Goal: Task Accomplishment & Management: Manage account settings

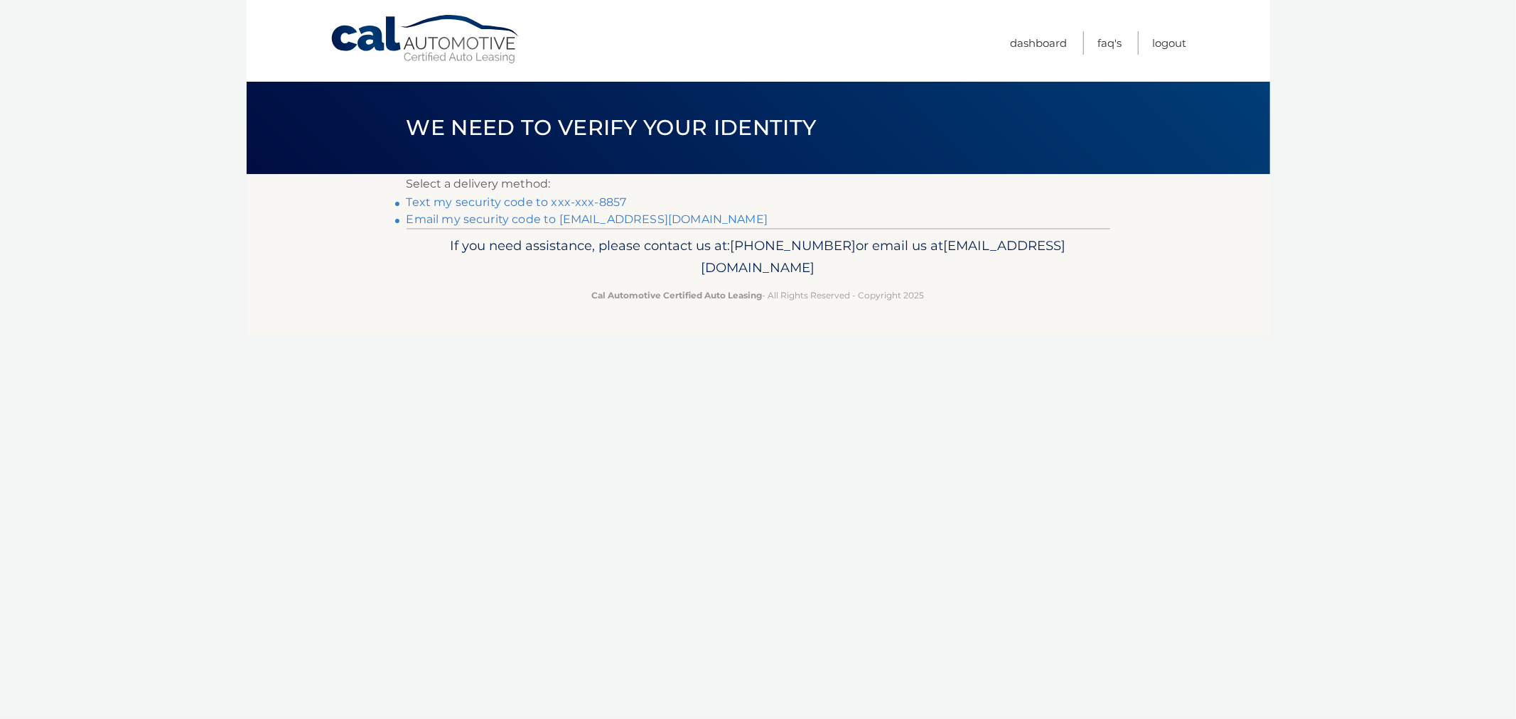
click at [470, 200] on link "Text my security code to xxx-xxx-8857" at bounding box center [517, 203] width 220 height 14
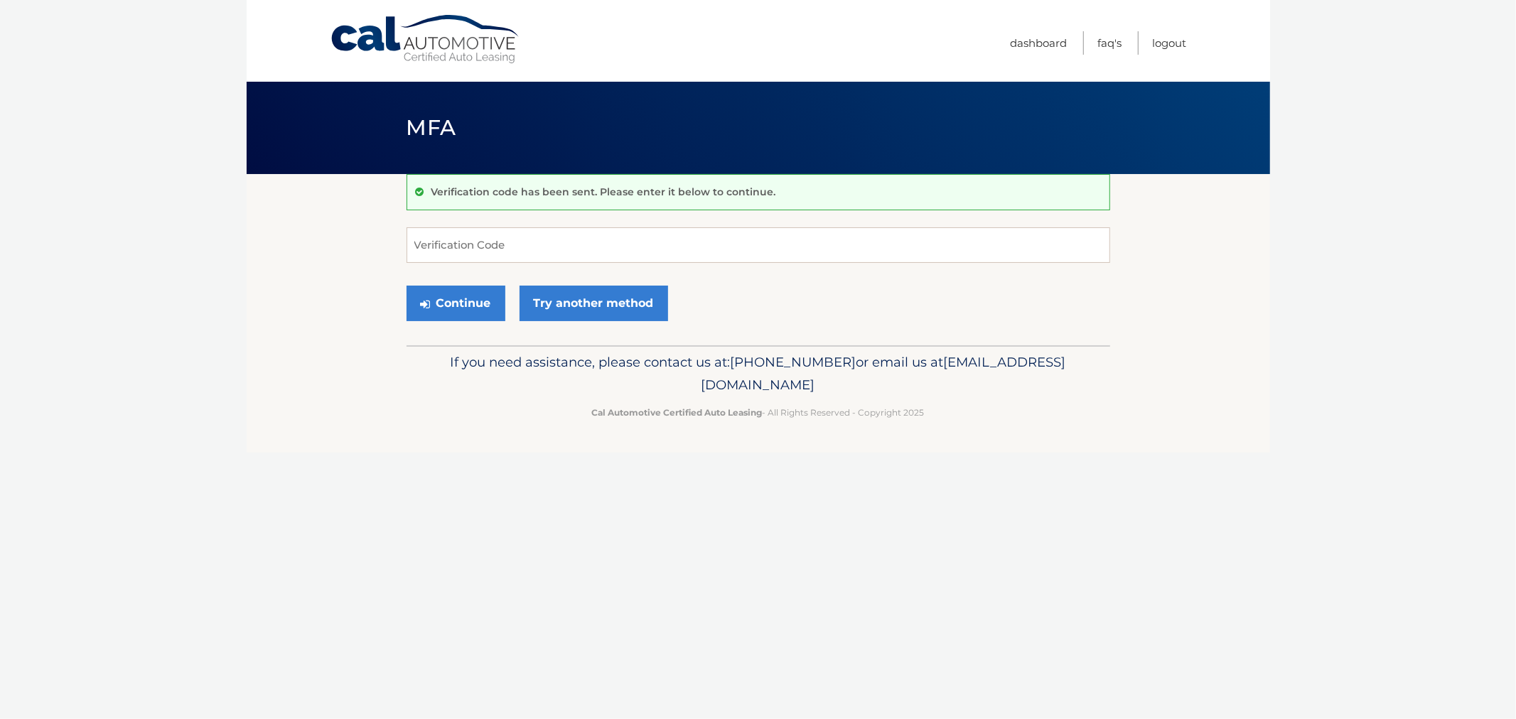
drag, startPoint x: 291, startPoint y: 89, endPoint x: 967, endPoint y: 482, distance: 781.5
click at [967, 482] on div "Cal Automotive Menu Dashboard FAQ's Logout MFA" at bounding box center [759, 359] width 1024 height 719
click at [560, 239] on input "Verification Code" at bounding box center [759, 246] width 704 height 36
type input "114999"
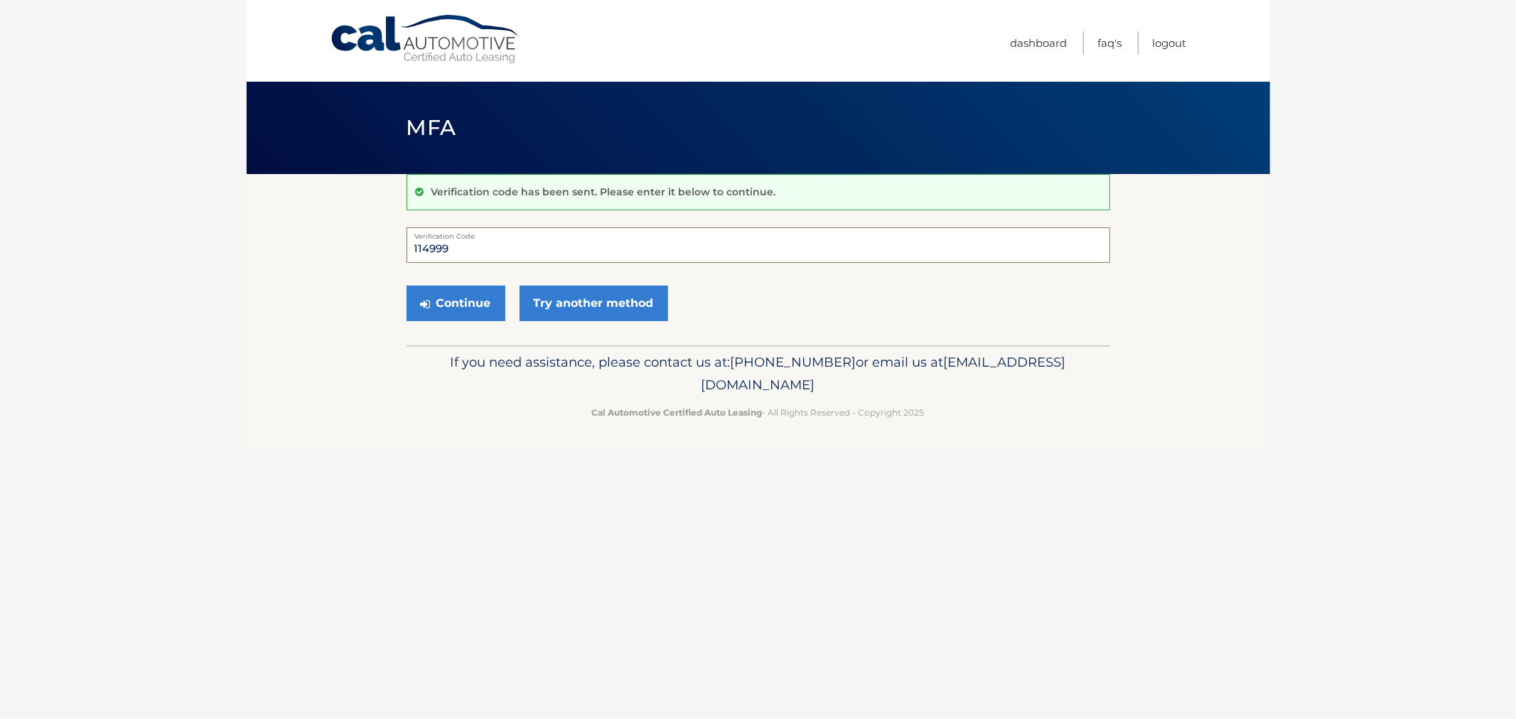
click at [407, 286] on button "Continue" at bounding box center [456, 304] width 99 height 36
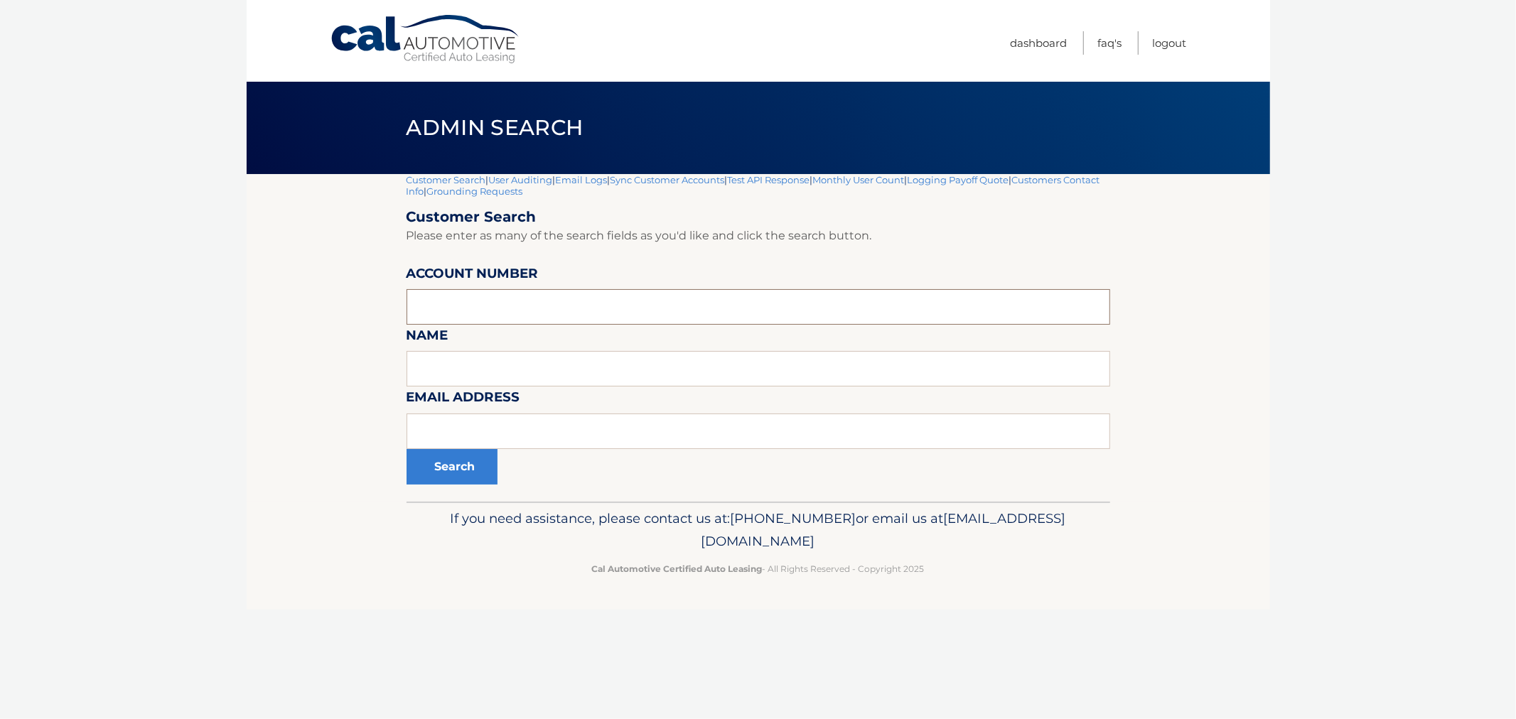
click at [563, 302] on input "text" at bounding box center [759, 307] width 704 height 36
paste input "44455529260"
type input "44455529260"
click at [461, 481] on button "Search" at bounding box center [452, 467] width 91 height 36
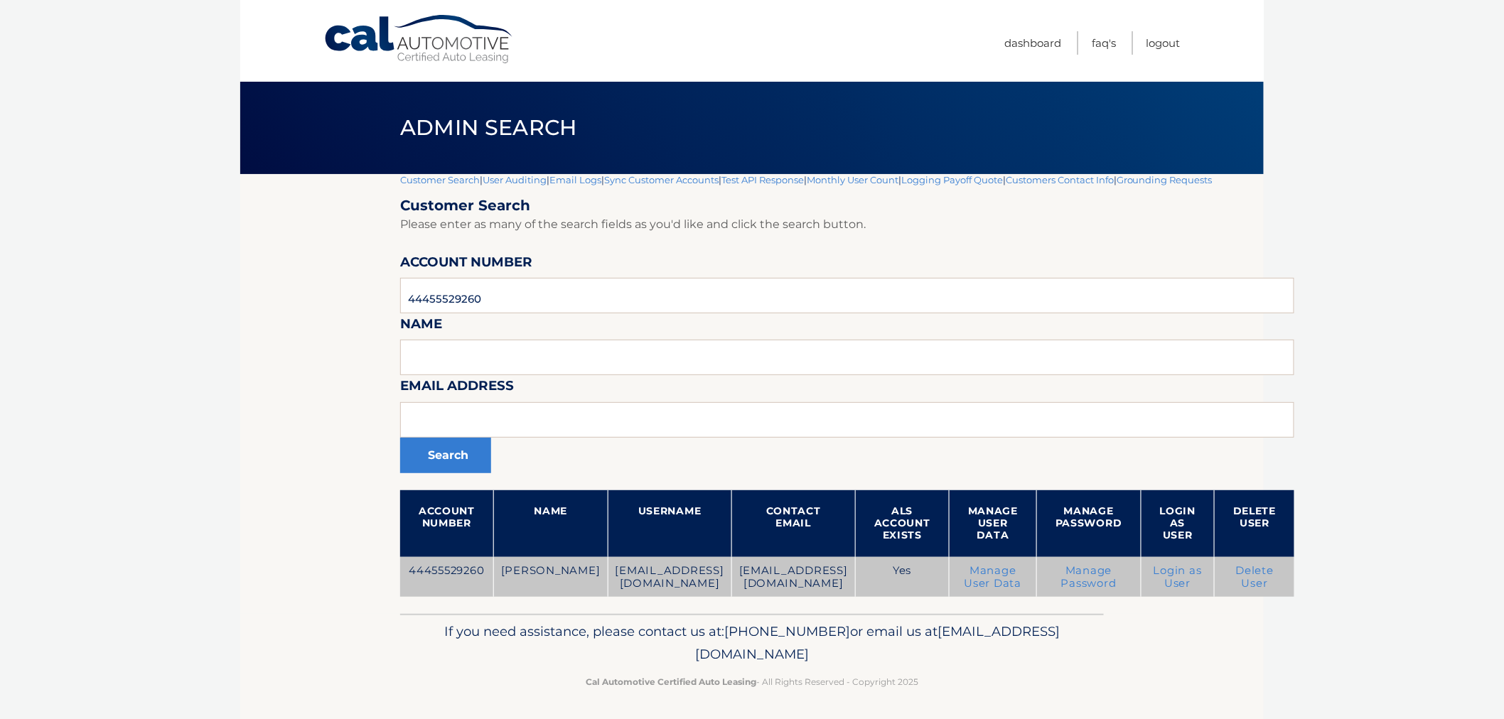
click at [1202, 573] on link "Login as User" at bounding box center [1178, 577] width 48 height 26
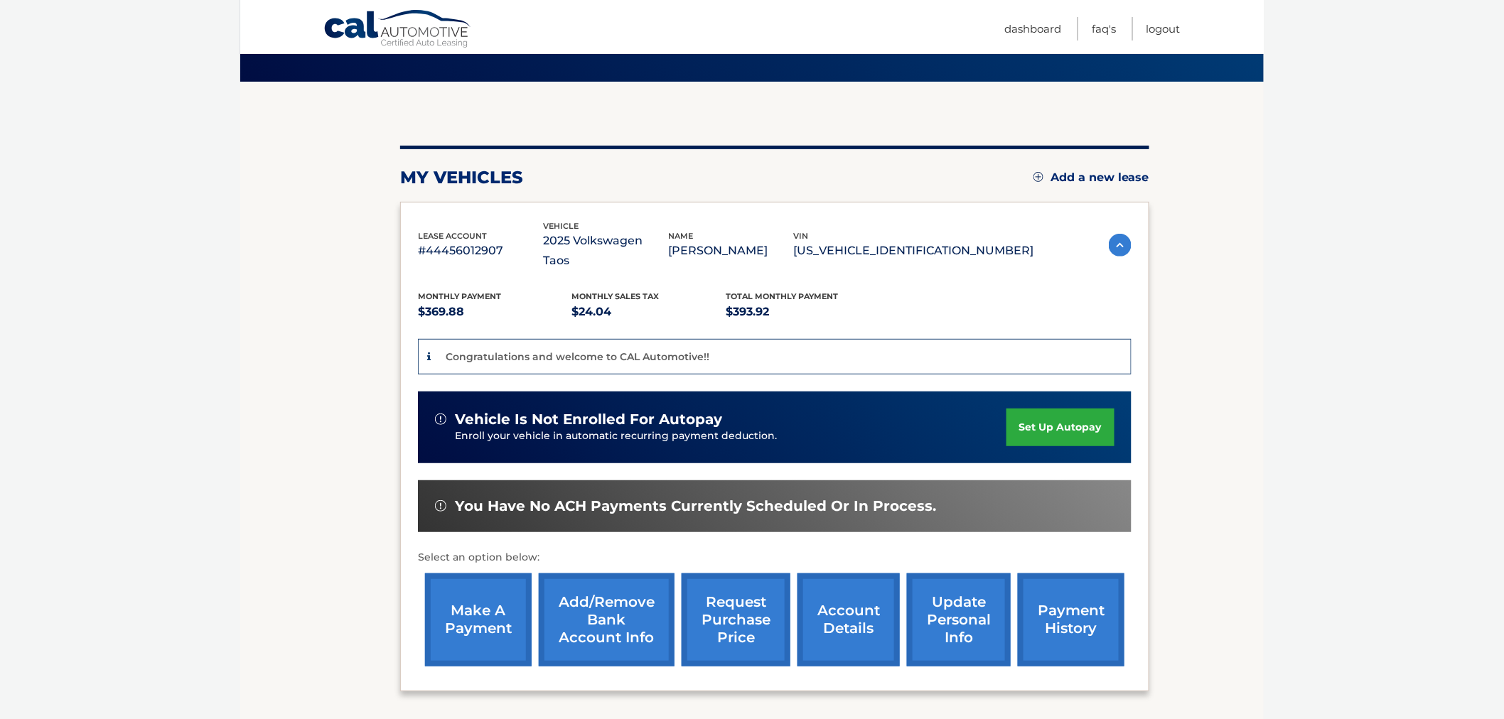
scroll to position [79, 0]
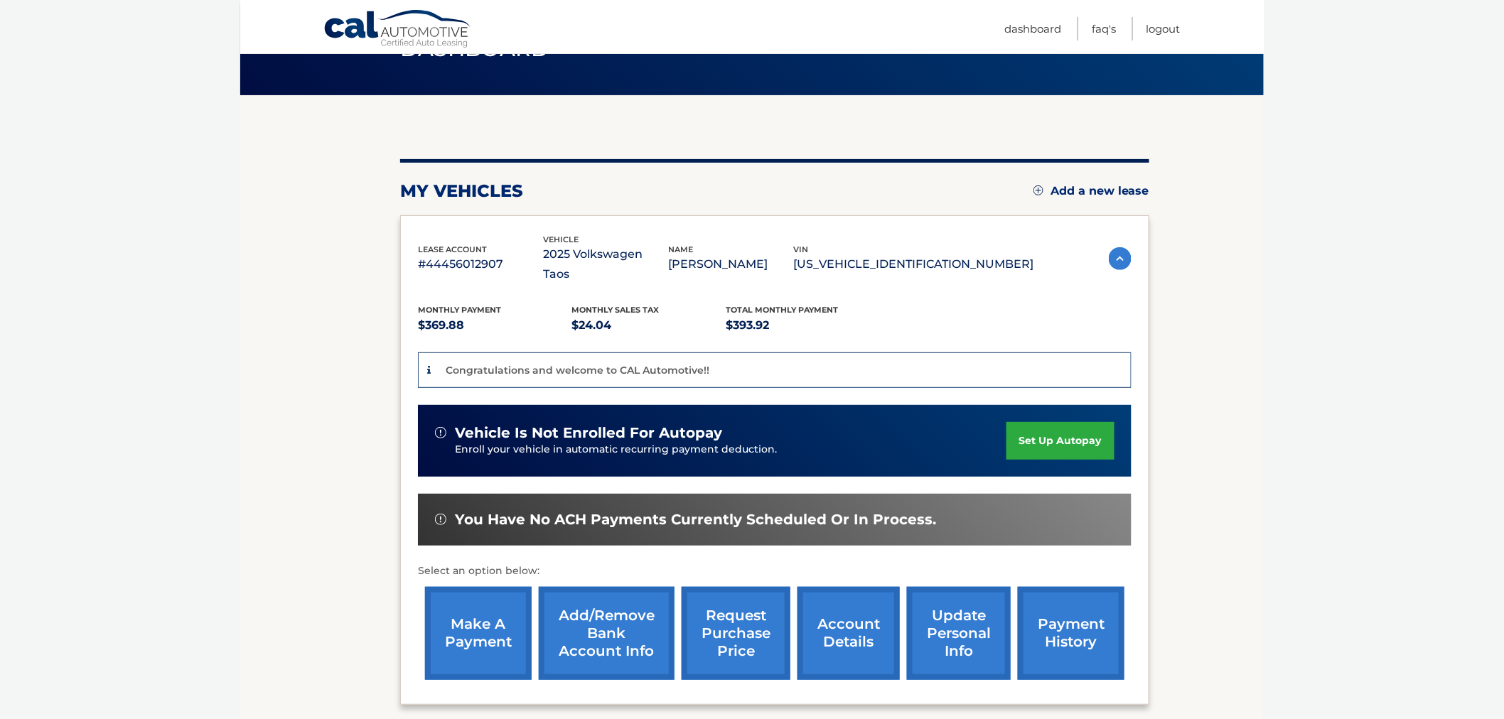
click at [1114, 253] on img at bounding box center [1120, 258] width 23 height 23
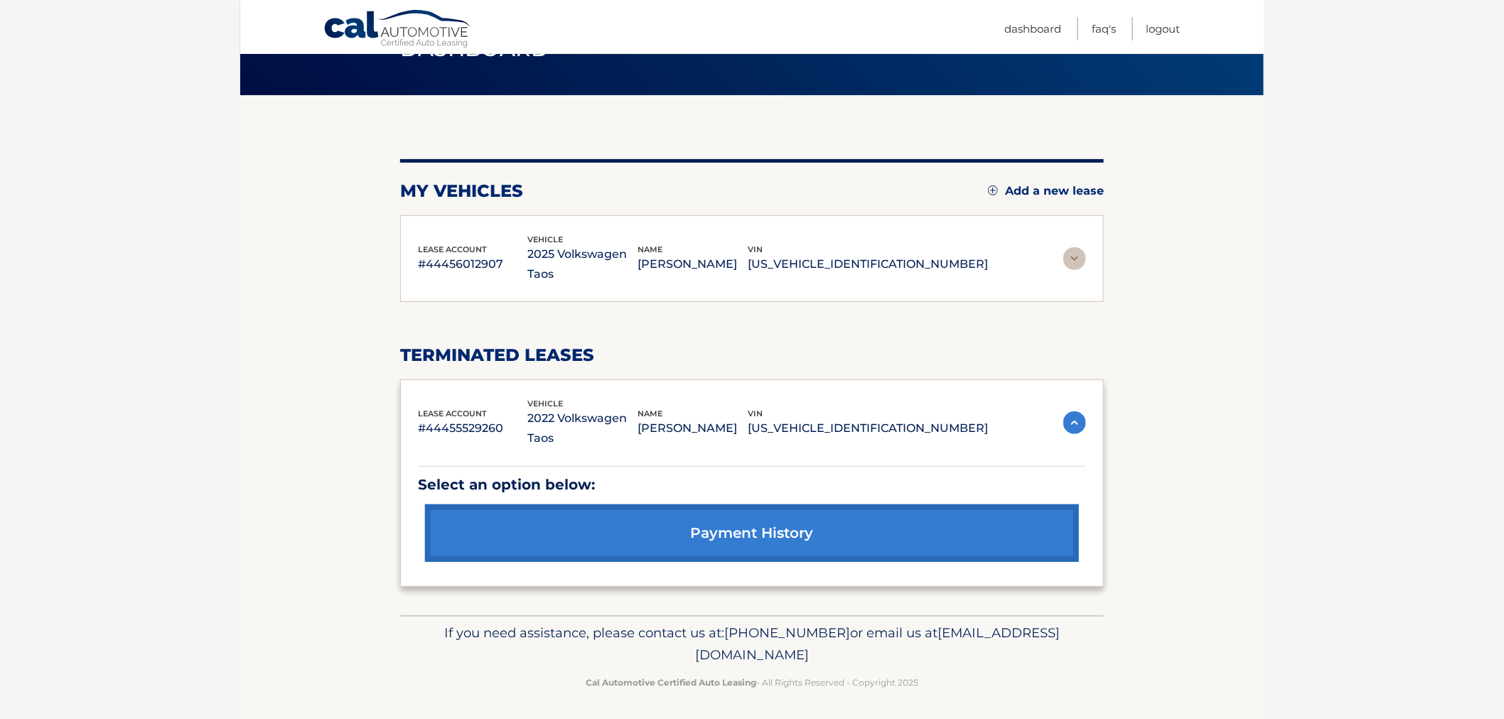
click at [1211, 400] on section "my vehicles Add a new lease lease account #44456012907 vehicle 2025 Volkswagen …" at bounding box center [752, 355] width 1024 height 520
click at [265, 193] on section "my vehicles Add a new lease lease account #44456012907 vehicle 2025 Volkswagen …" at bounding box center [752, 355] width 1024 height 520
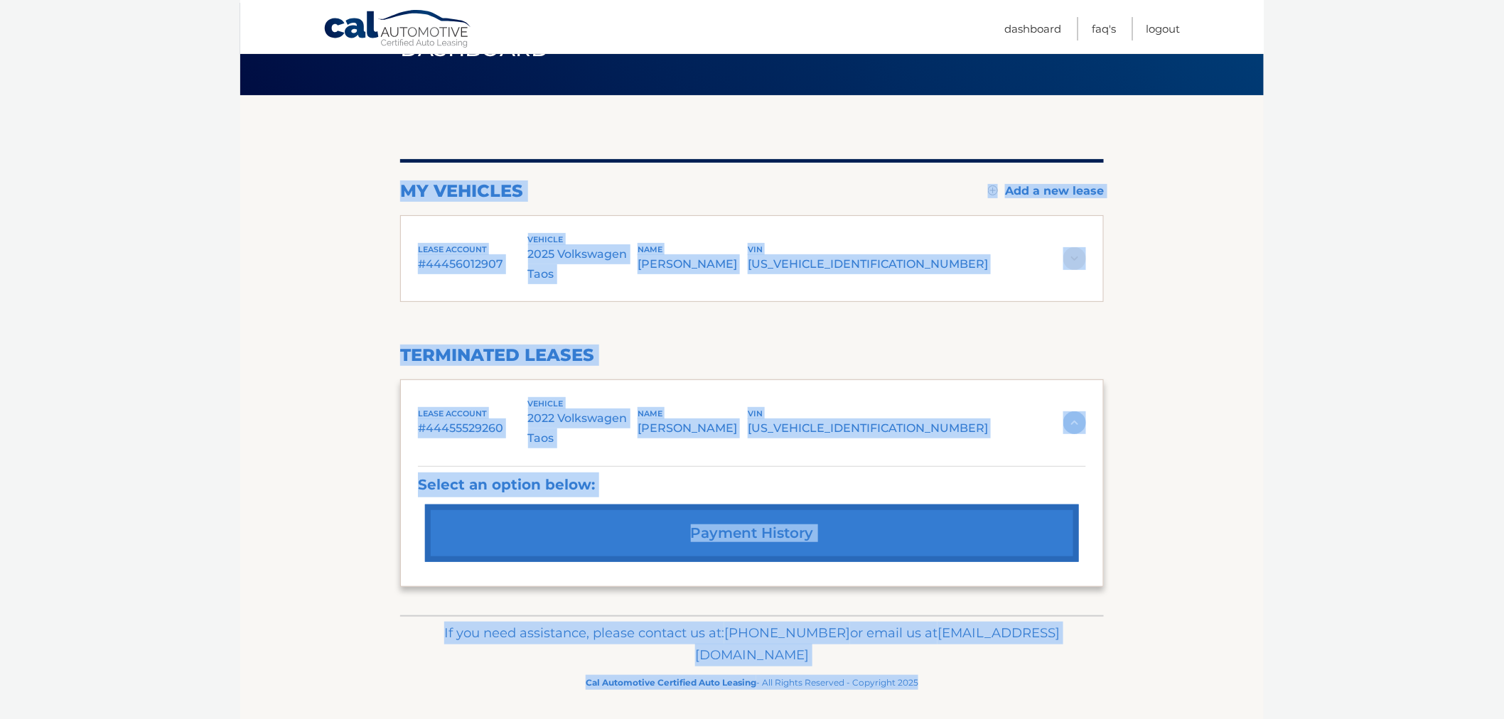
drag, startPoint x: 663, startPoint y: 331, endPoint x: 955, endPoint y: 715, distance: 482.5
click at [919, 641] on div "Cal Automotive Menu Dashboard FAQ's Logout vin" at bounding box center [752, 280] width 1024 height 719
click at [981, 690] on div "If you need assistance, please contact us at: 609-807-3200 or email us at Custo…" at bounding box center [752, 656] width 704 height 80
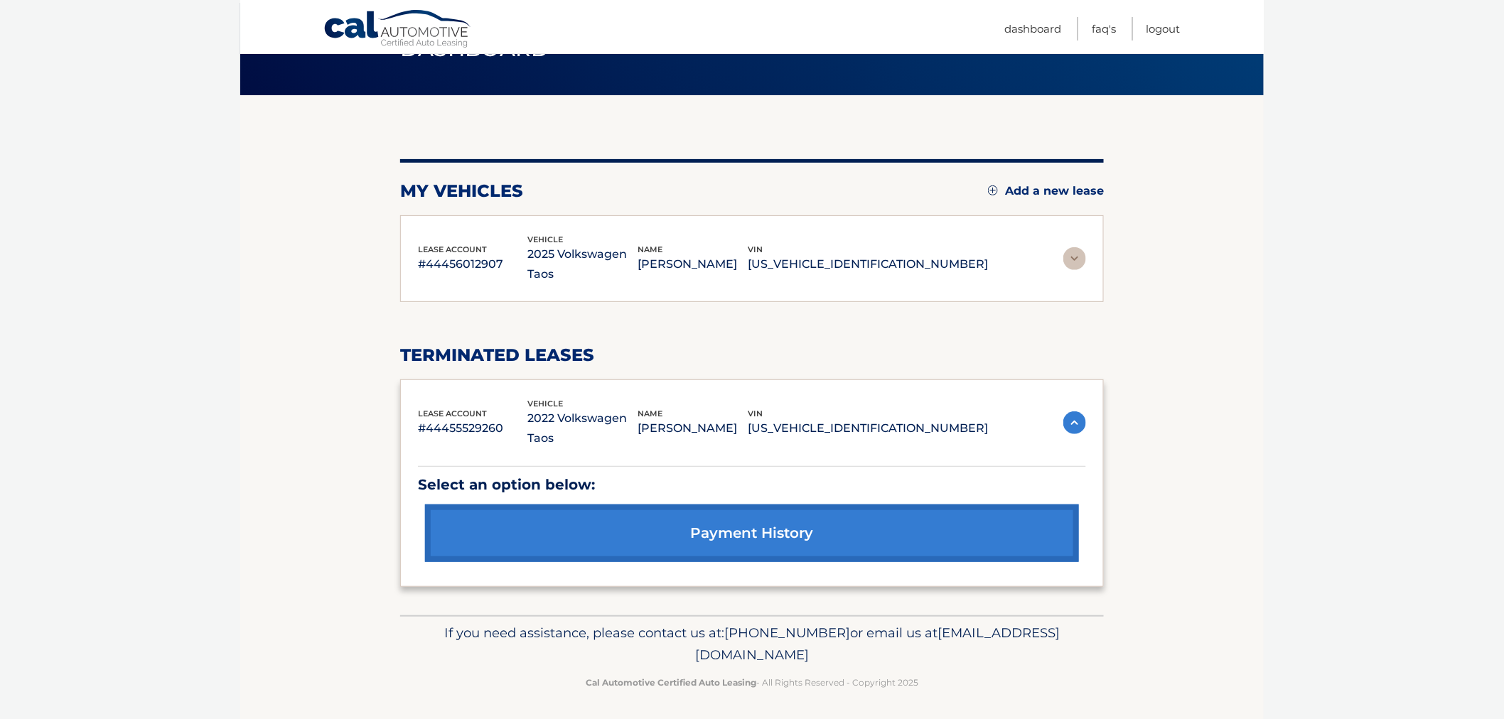
click at [149, 537] on body "Cal Automotive Menu Dashboard FAQ's Logout" at bounding box center [752, 280] width 1504 height 719
click at [1085, 424] on img at bounding box center [1075, 423] width 23 height 23
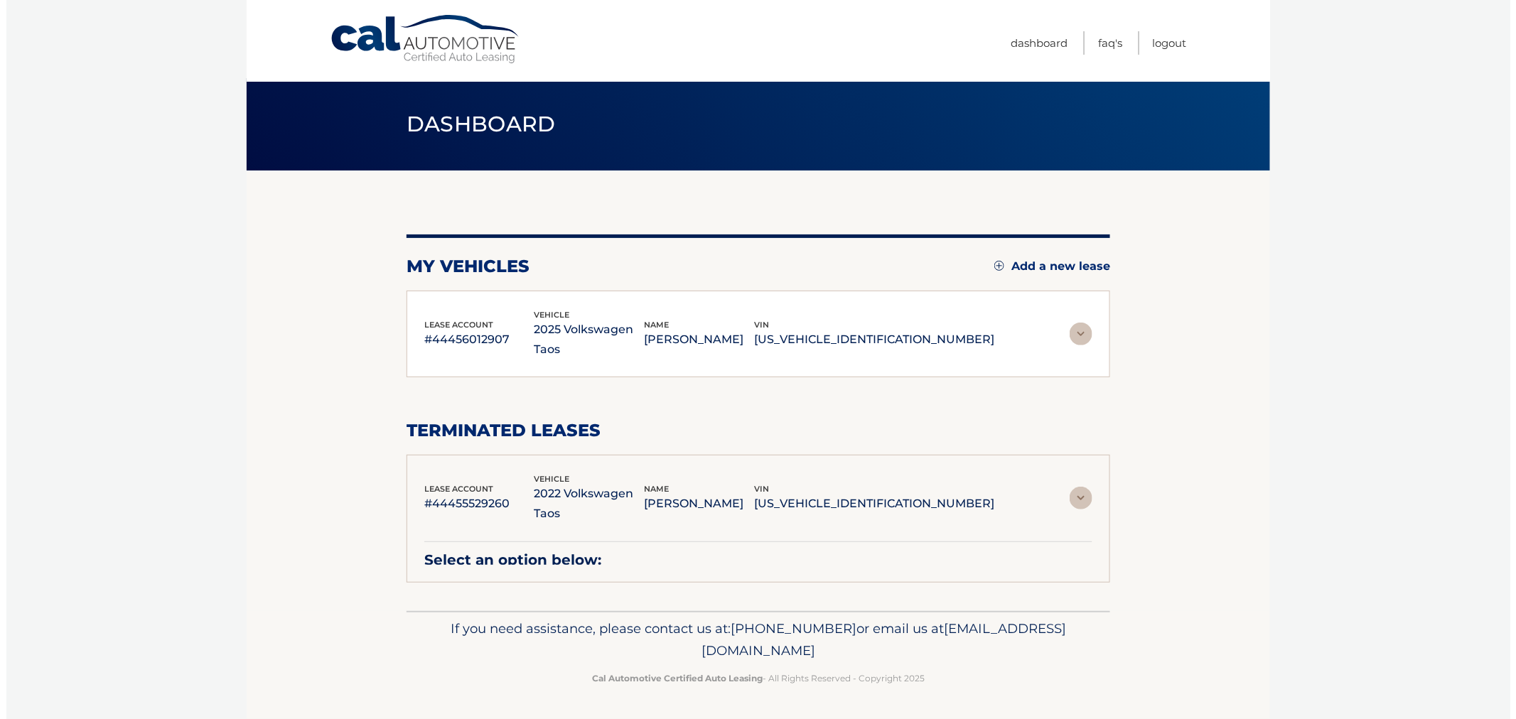
scroll to position [0, 0]
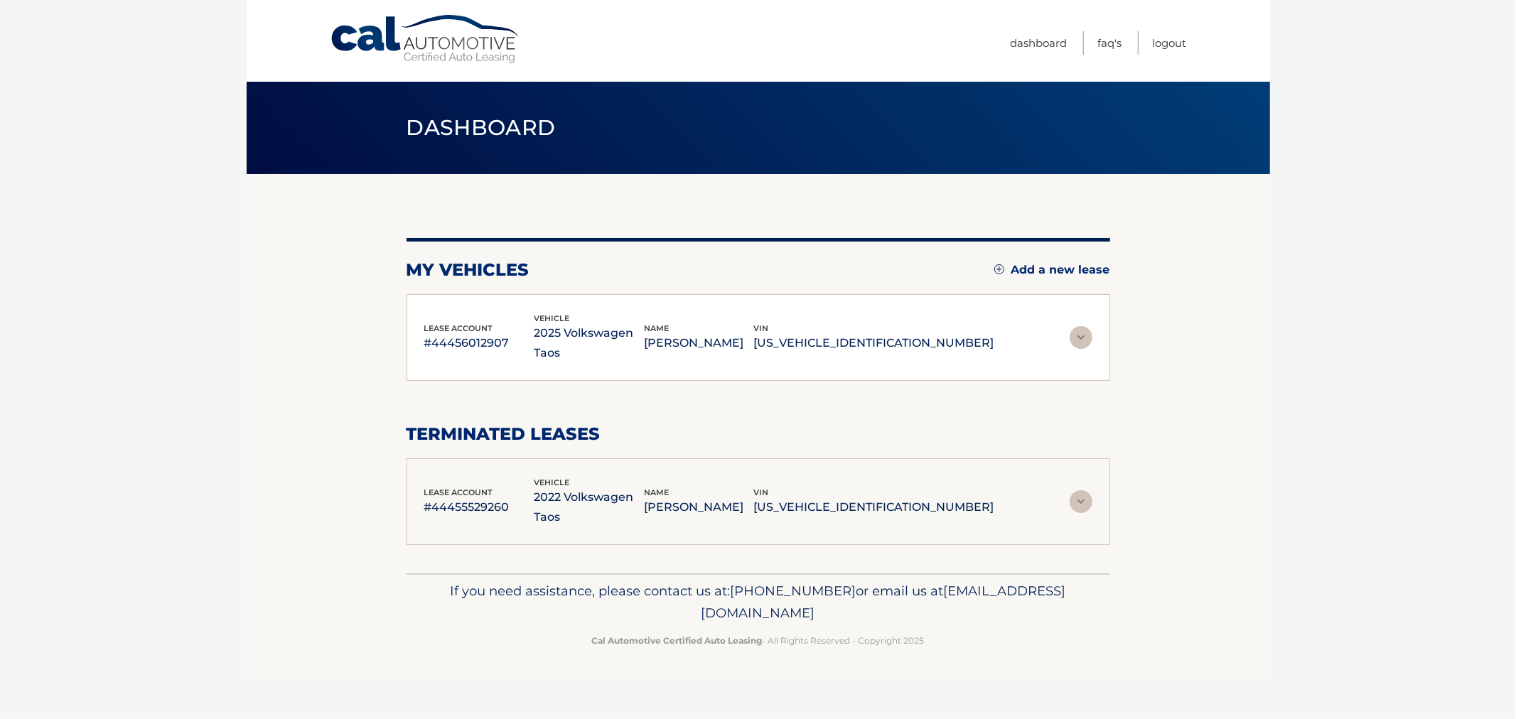
click at [1079, 342] on img at bounding box center [1081, 337] width 23 height 23
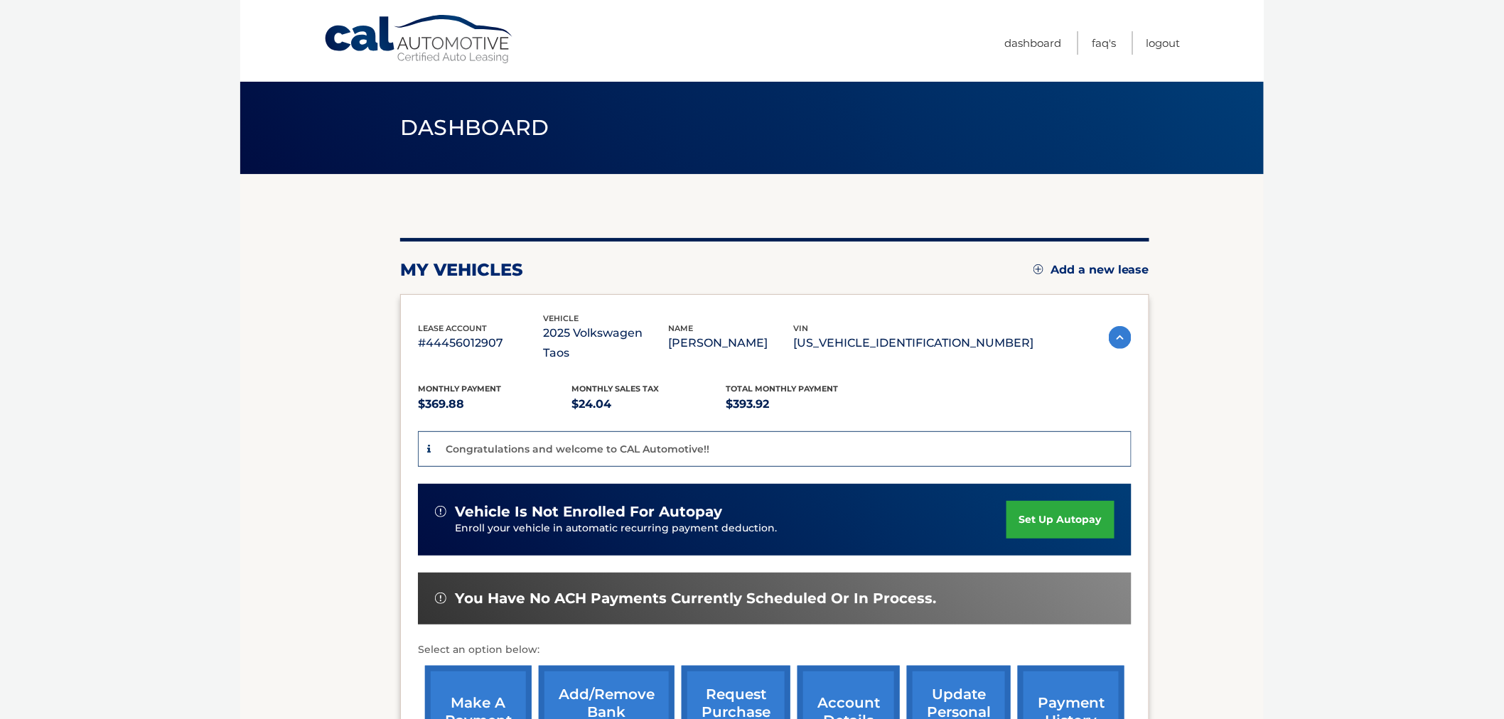
click at [1102, 335] on div "lease account #44456012907 vehicle 2025 Volkswagen Taos name JENNIFER BEARDSLEY…" at bounding box center [775, 338] width 714 height 52
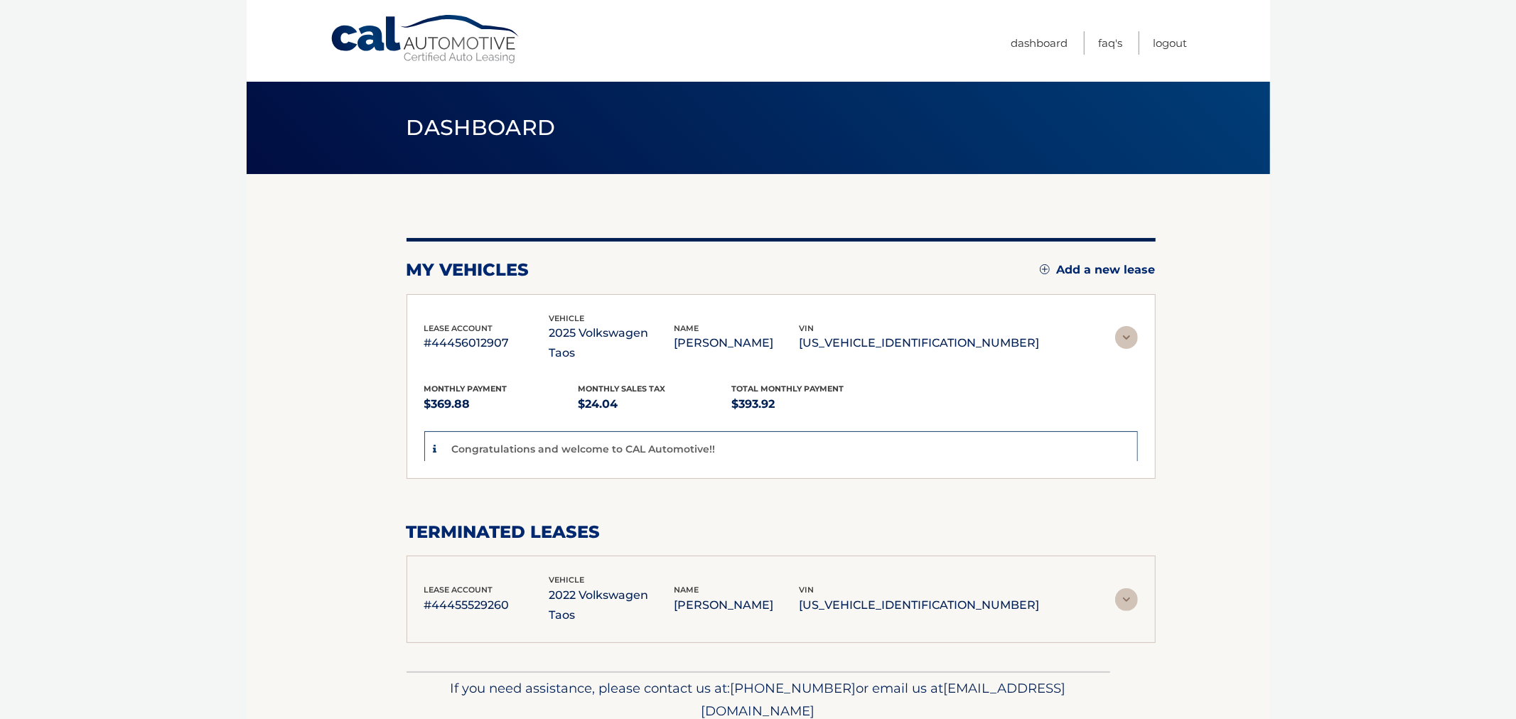
click at [1112, 338] on section "my vehicles Add a new lease lease account #44456012907 vehicle 2025 Volkswagen …" at bounding box center [759, 423] width 1024 height 498
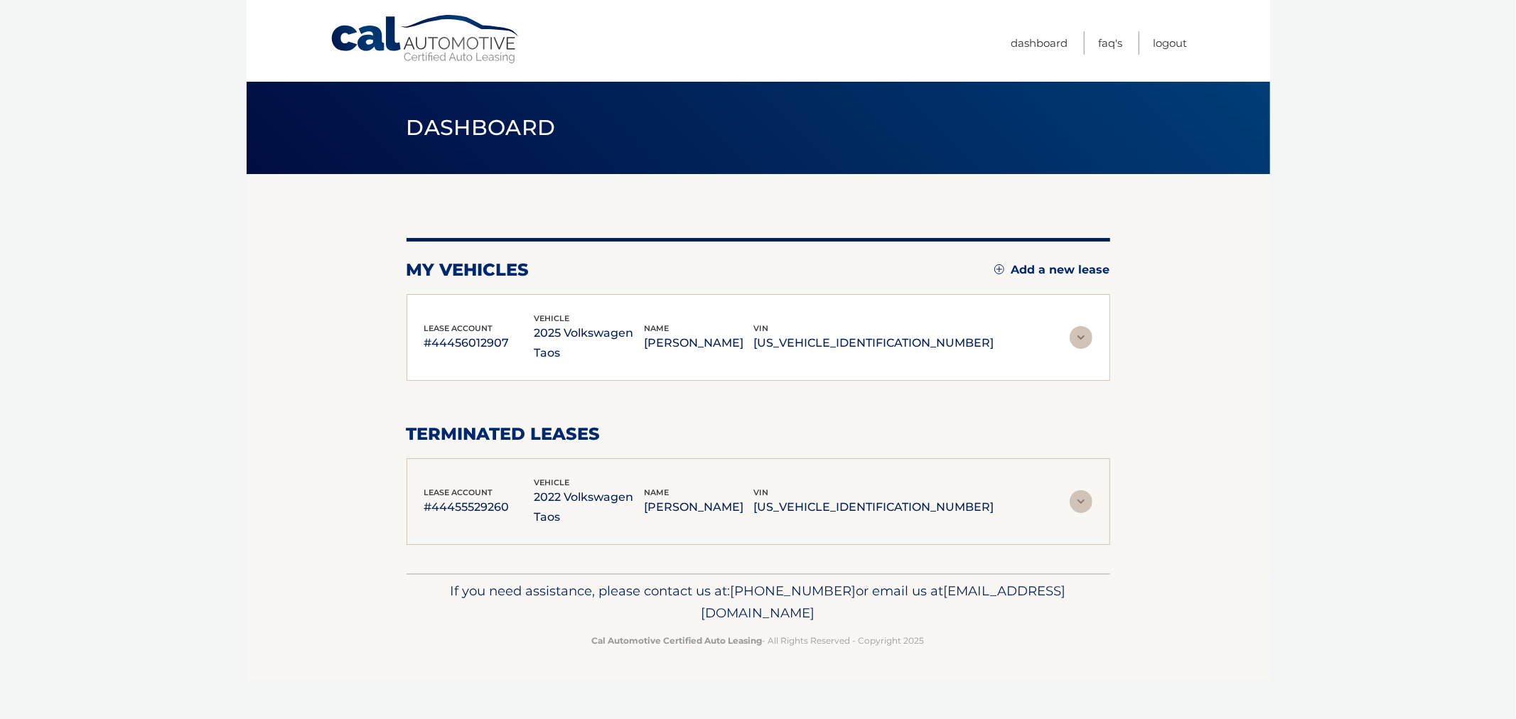
drag, startPoint x: 1262, startPoint y: 254, endPoint x: 1187, endPoint y: 70, distance: 198.7
click at [1253, 230] on section "my vehicles Add a new lease lease account #44456012907 vehicle 2025 Volkswagen …" at bounding box center [759, 374] width 1024 height 400
click at [1160, 43] on link "Logout" at bounding box center [1170, 42] width 34 height 23
